Goal: Task Accomplishment & Management: Use online tool/utility

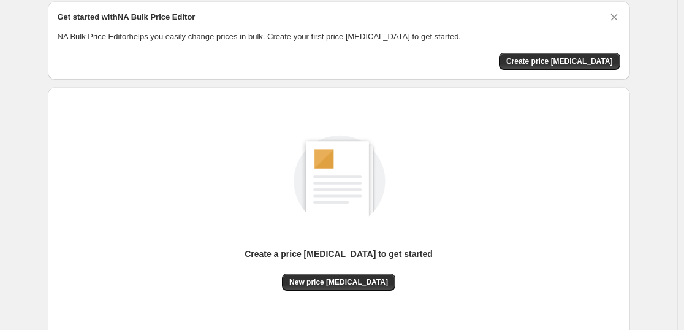
scroll to position [69, 0]
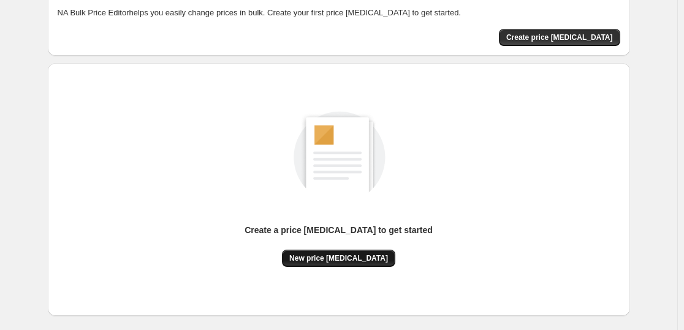
click at [332, 255] on span "New price [MEDICAL_DATA]" at bounding box center [338, 258] width 99 height 10
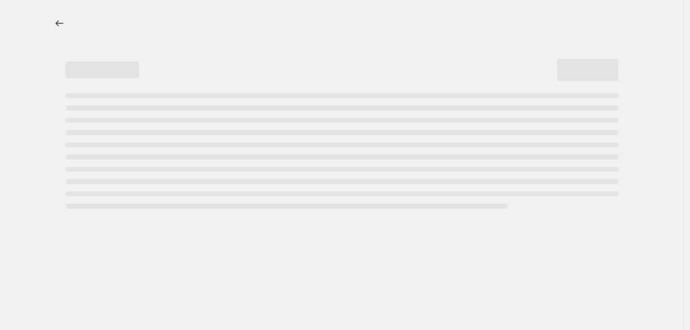
select select "percentage"
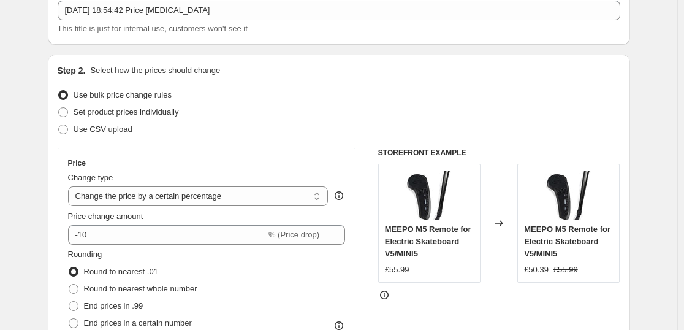
scroll to position [94, 0]
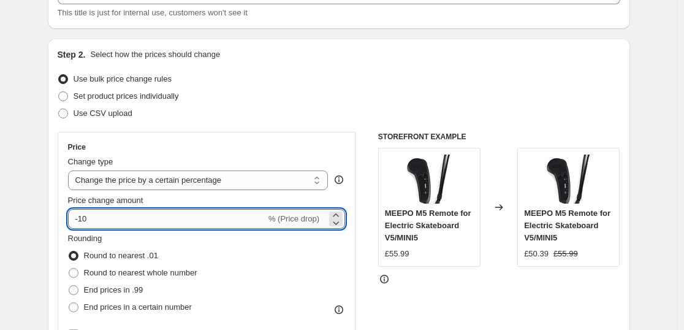
click at [87, 216] on input "-10" at bounding box center [167, 219] width 198 height 20
type input "-50"
click at [63, 218] on div "Price Change type Change the price to a certain amount Change the price by a ce…" at bounding box center [207, 242] width 298 height 221
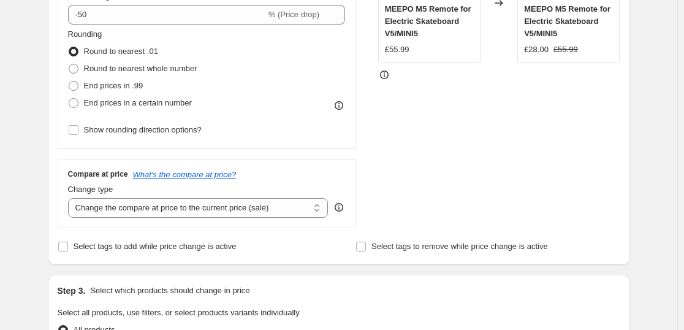
scroll to position [302, 0]
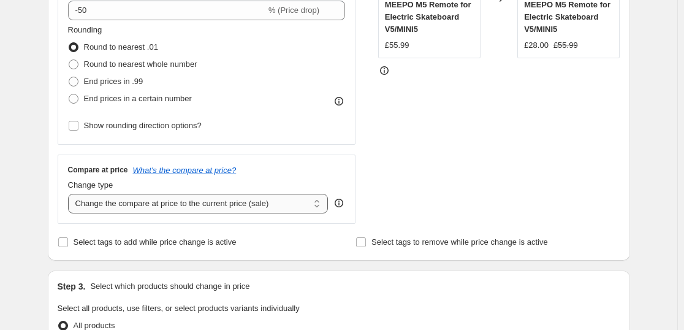
click at [102, 203] on select "Change the compare at price to the current price (sale) Change the compare at p…" at bounding box center [198, 204] width 260 height 20
select select "percentage"
click at [70, 194] on select "Change the compare at price to the current price (sale) Change the compare at p…" at bounding box center [198, 204] width 260 height 20
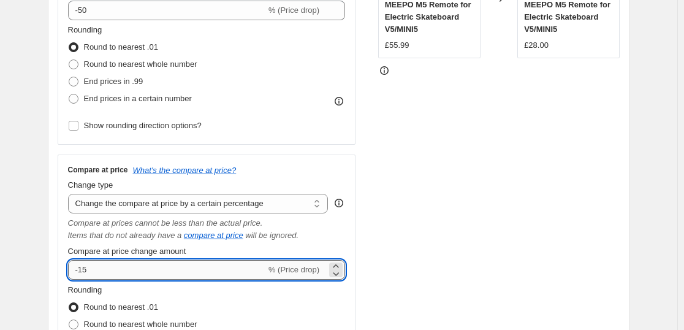
drag, startPoint x: 93, startPoint y: 278, endPoint x: 83, endPoint y: 275, distance: 10.1
click at [83, 275] on input "-15" at bounding box center [167, 270] width 198 height 20
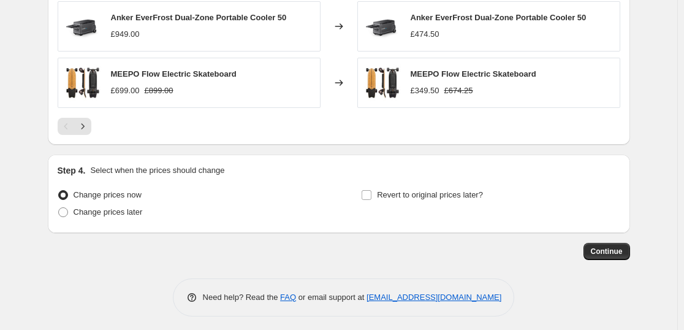
scroll to position [1081, 0]
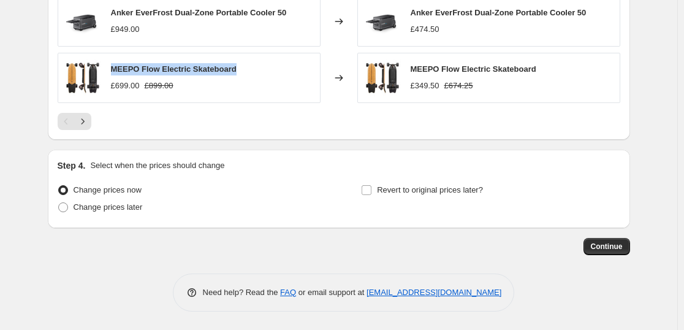
drag, startPoint x: 236, startPoint y: 69, endPoint x: 117, endPoint y: 70, distance: 119.5
click at [117, 70] on div "MEEPO Flow Electric Skateboard £699.00 £899.00" at bounding box center [189, 78] width 263 height 50
copy span "MEEPO Flow Electric Skateboard"
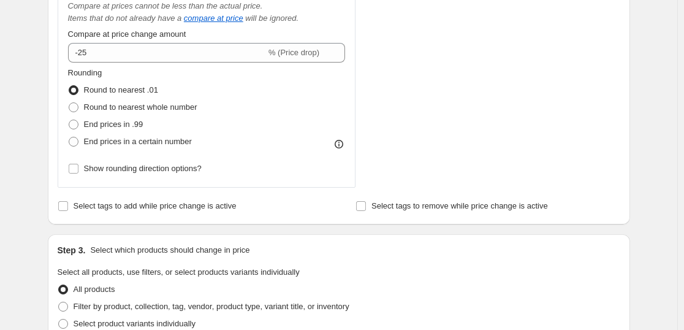
scroll to position [472, 0]
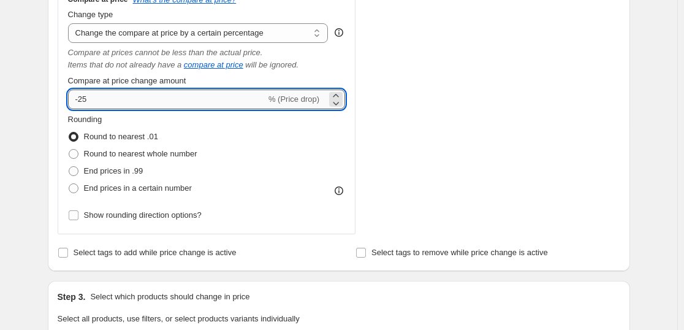
drag, startPoint x: 96, startPoint y: 97, endPoint x: 90, endPoint y: 96, distance: 6.2
click at [90, 96] on input "-25" at bounding box center [167, 99] width 198 height 20
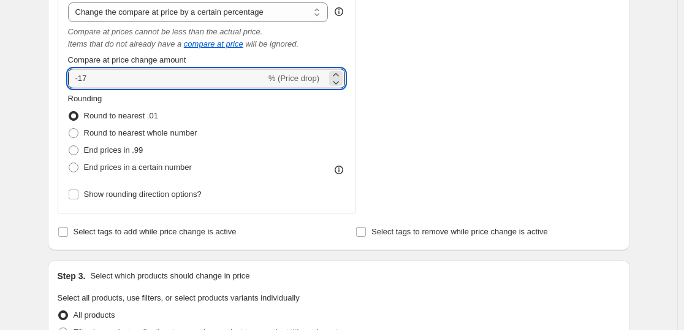
scroll to position [513, 0]
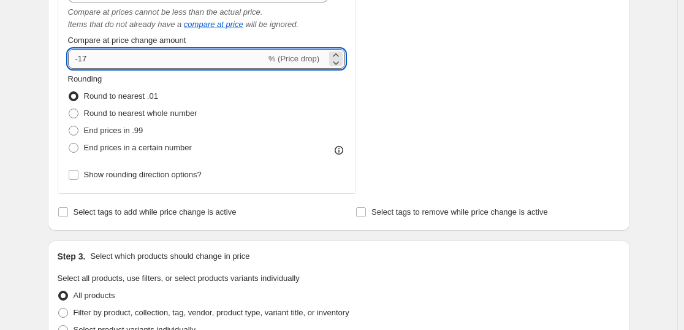
drag, startPoint x: 91, startPoint y: 60, endPoint x: 82, endPoint y: 61, distance: 9.2
click at [82, 61] on input "-17" at bounding box center [167, 59] width 198 height 20
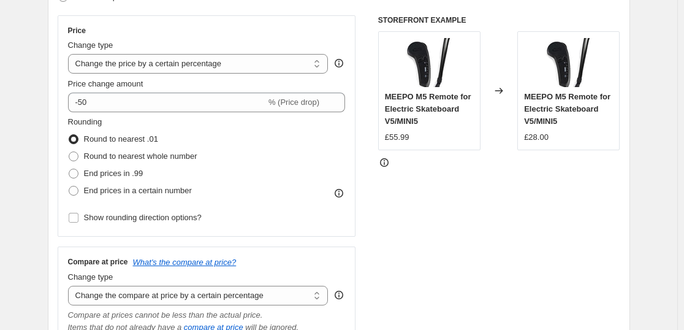
scroll to position [186, 0]
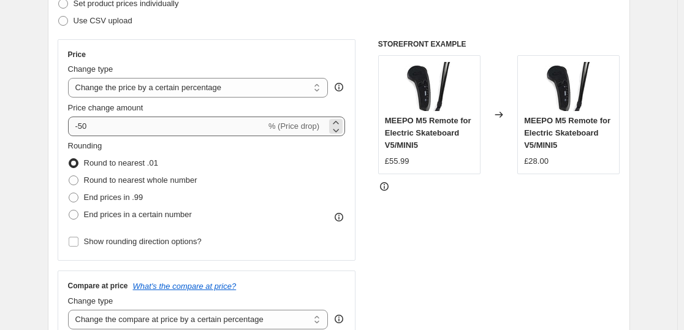
type input "-28"
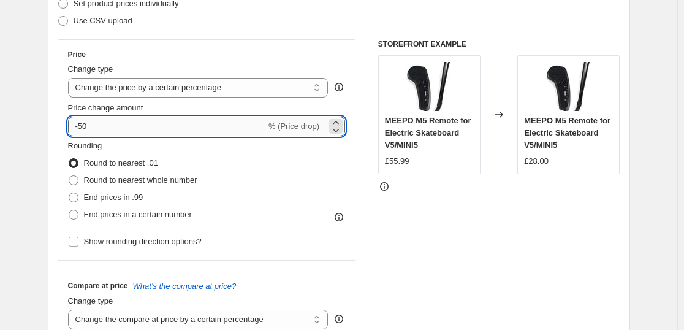
click at [82, 128] on input "-50" at bounding box center [167, 126] width 198 height 20
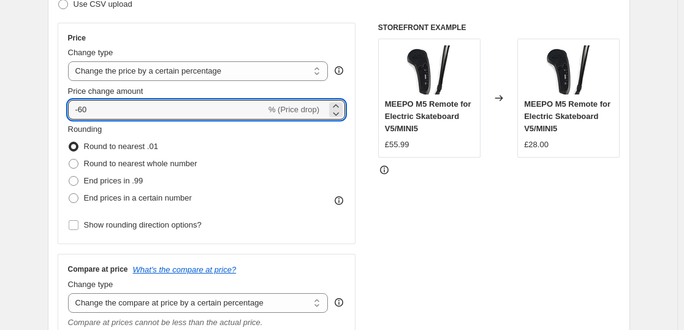
scroll to position [206, 0]
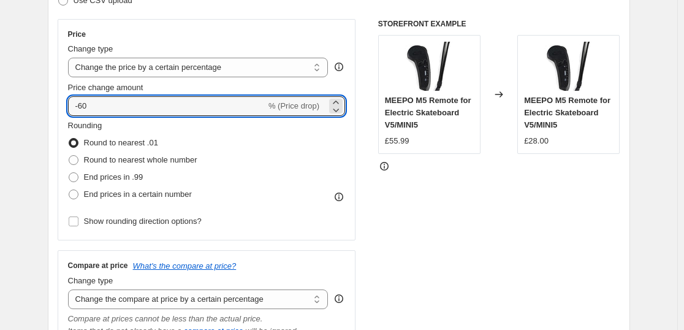
click at [391, 292] on div "STOREFRONT EXAMPLE MEEPO M5 Remote for Electric Skateboard V5/MINI5 £55.99 Chan…" at bounding box center [499, 259] width 242 height 481
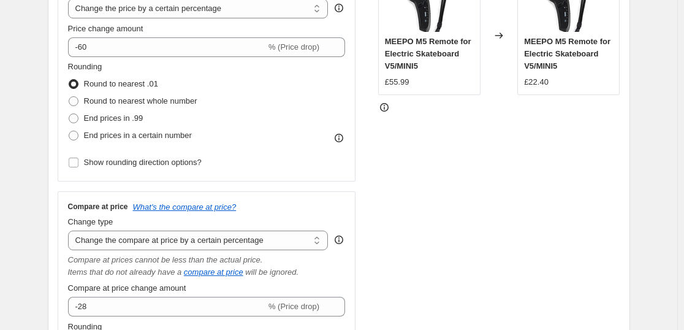
scroll to position [255, 0]
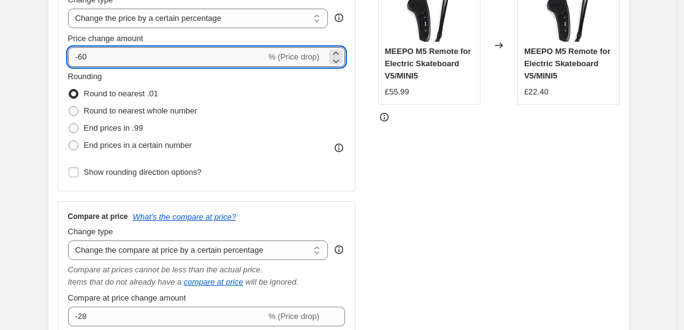
drag, startPoint x: 91, startPoint y: 58, endPoint x: 83, endPoint y: 57, distance: 7.4
click at [83, 57] on input "-60" at bounding box center [167, 57] width 198 height 20
type input "-55"
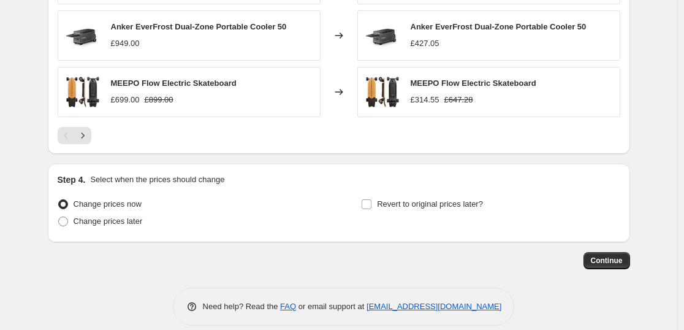
scroll to position [1081, 0]
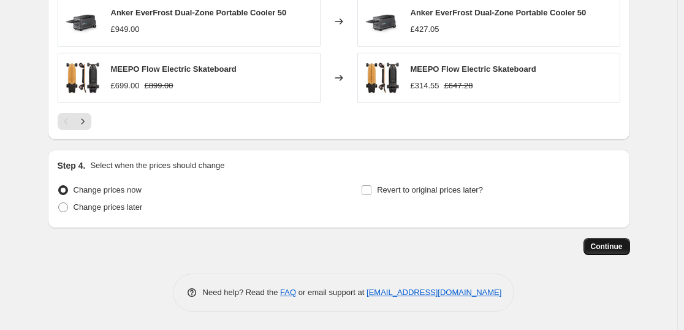
click at [605, 248] on span "Continue" at bounding box center [607, 246] width 32 height 10
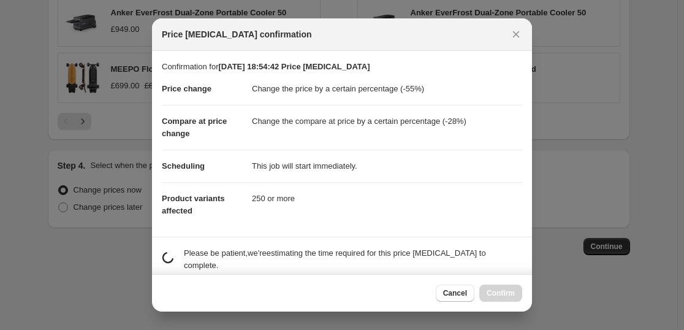
click at [604, 249] on div at bounding box center [342, 165] width 684 height 330
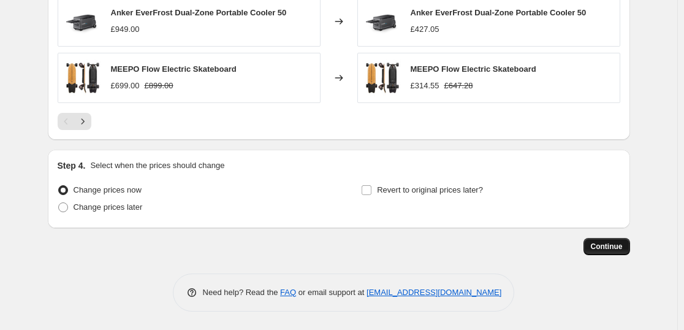
click at [606, 253] on button "Continue" at bounding box center [606, 246] width 47 height 17
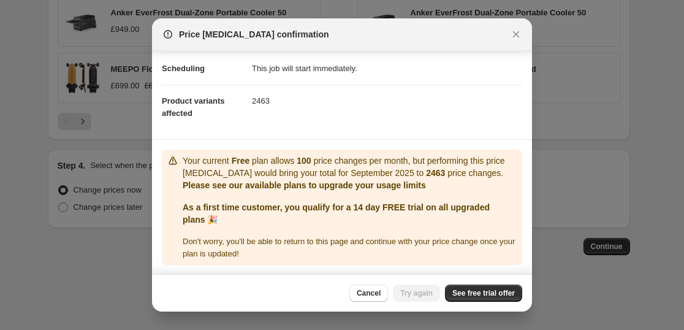
scroll to position [98, 0]
click at [483, 292] on span "See free trial offer" at bounding box center [483, 293] width 62 height 10
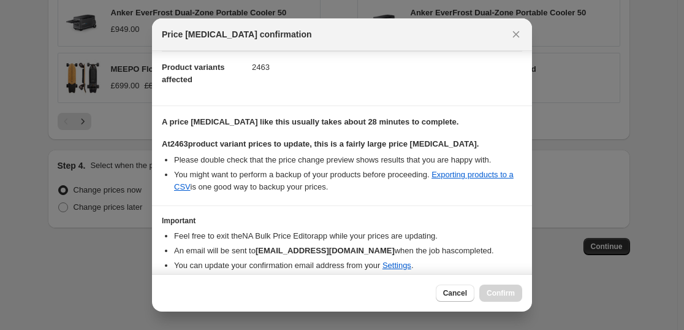
scroll to position [178, 0]
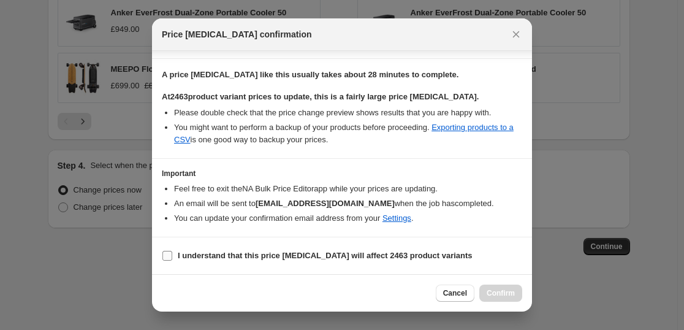
click at [246, 259] on b "I understand that this price change job will affect 2463 product variants" at bounding box center [325, 255] width 295 height 9
click at [172, 259] on input "I understand that this price change job will affect 2463 product variants" at bounding box center [167, 256] width 10 height 10
checkbox input "true"
click at [510, 292] on span "Confirm" at bounding box center [500, 293] width 28 height 10
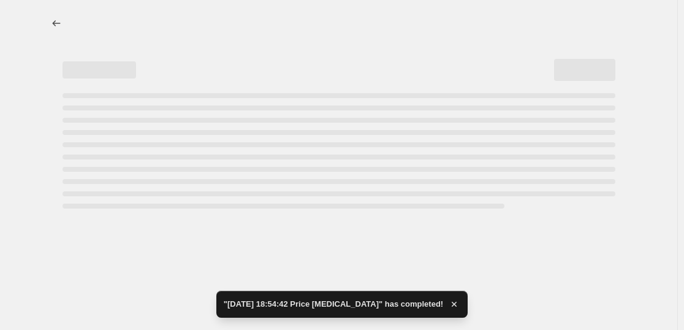
select select "percentage"
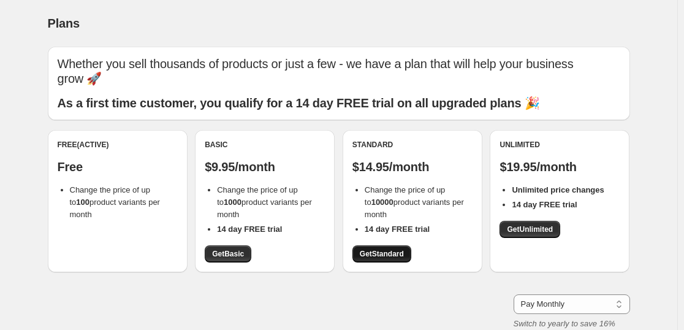
click at [373, 258] on span "Get Standard" at bounding box center [382, 254] width 44 height 10
